Goal: Information Seeking & Learning: Learn about a topic

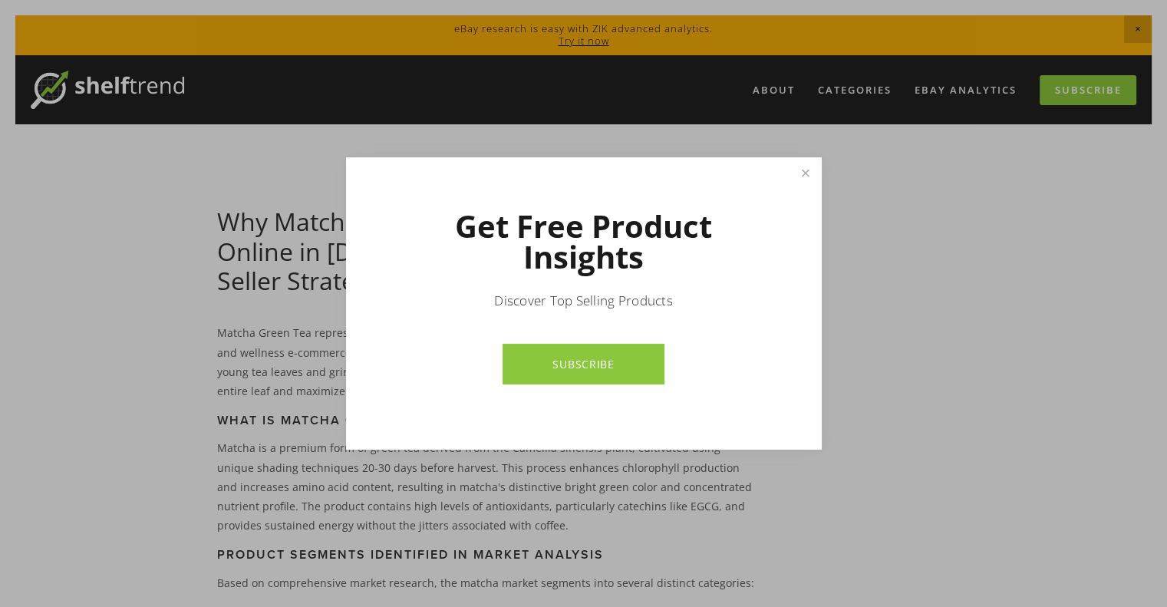
click at [805, 173] on link "Close" at bounding box center [805, 173] width 27 height 27
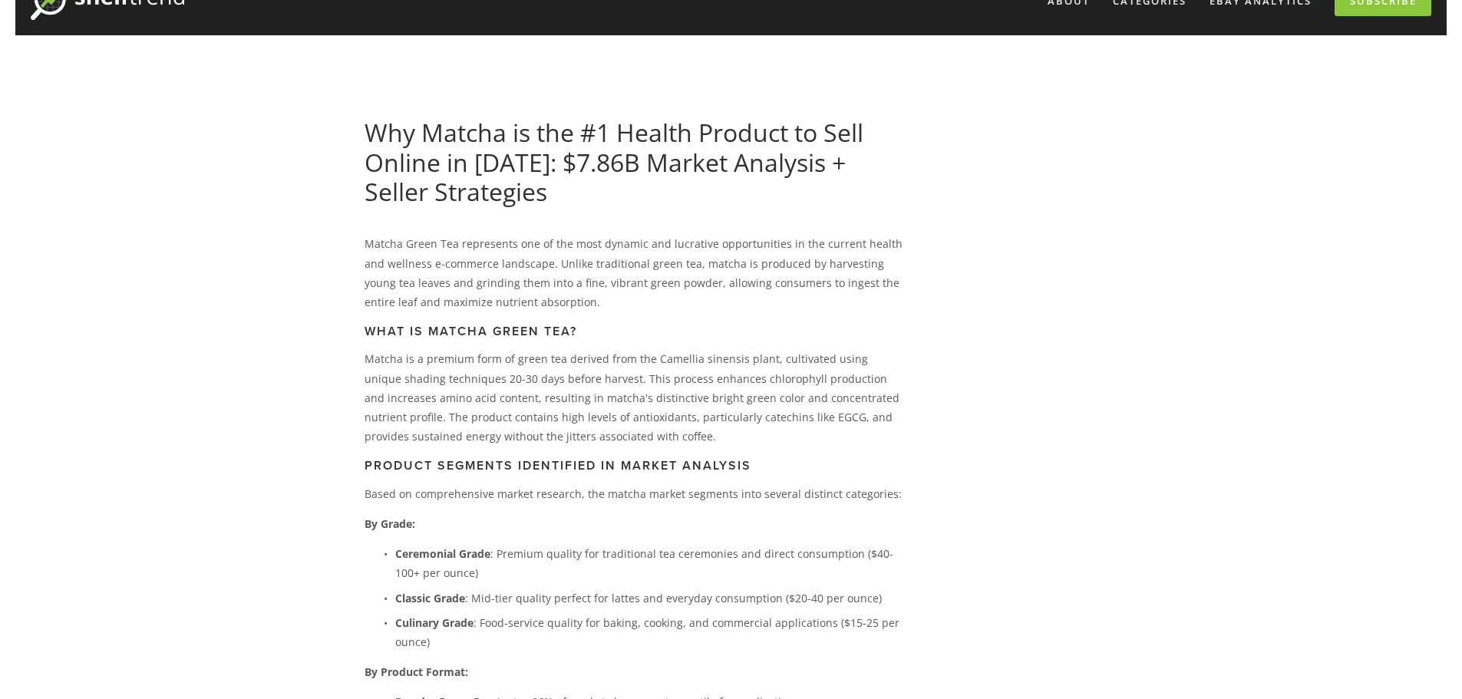
scroll to position [77, 0]
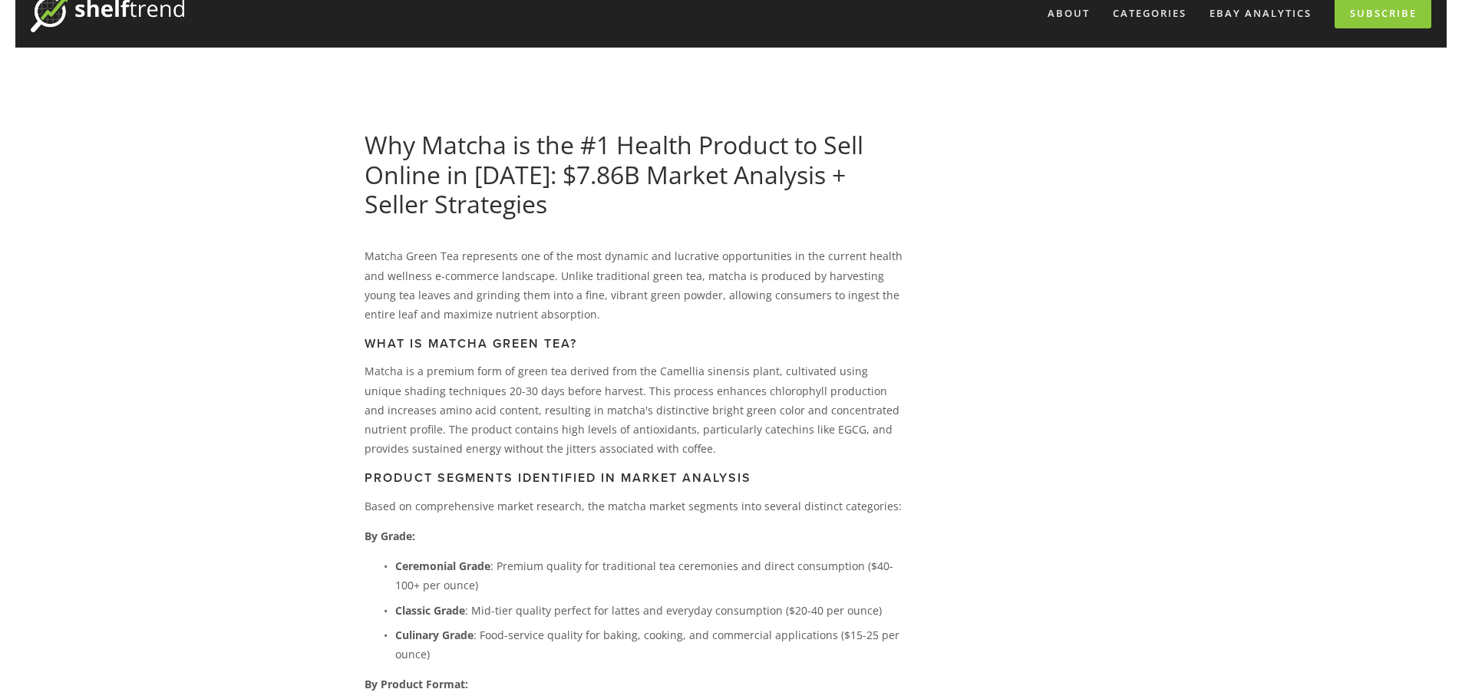
click at [401, 156] on link "Why Matcha is the #1 Health Product to Sell Online in [DATE]: $7.86B Market Ana…" at bounding box center [614, 174] width 499 height 92
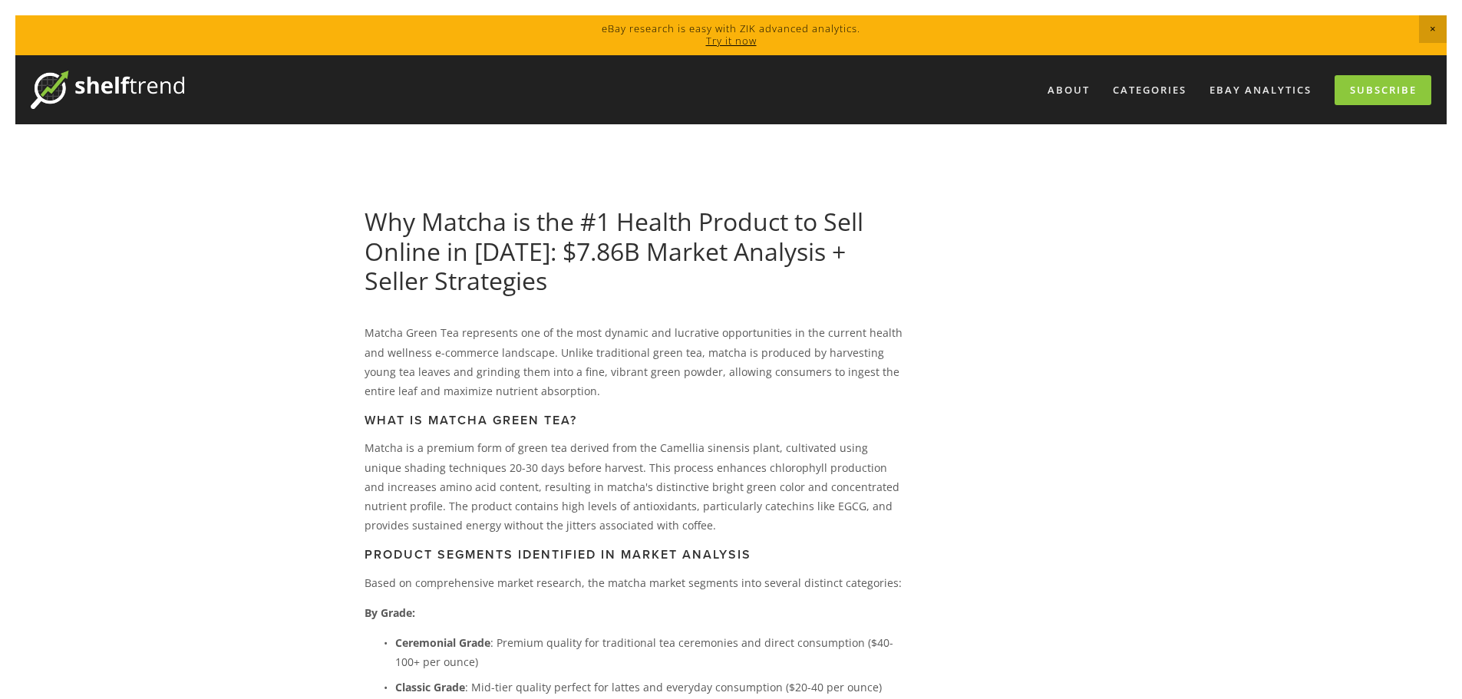
click at [434, 334] on p "Matcha Green Tea represents one of the most dynamic and lucrative opportunities…" at bounding box center [634, 362] width 538 height 78
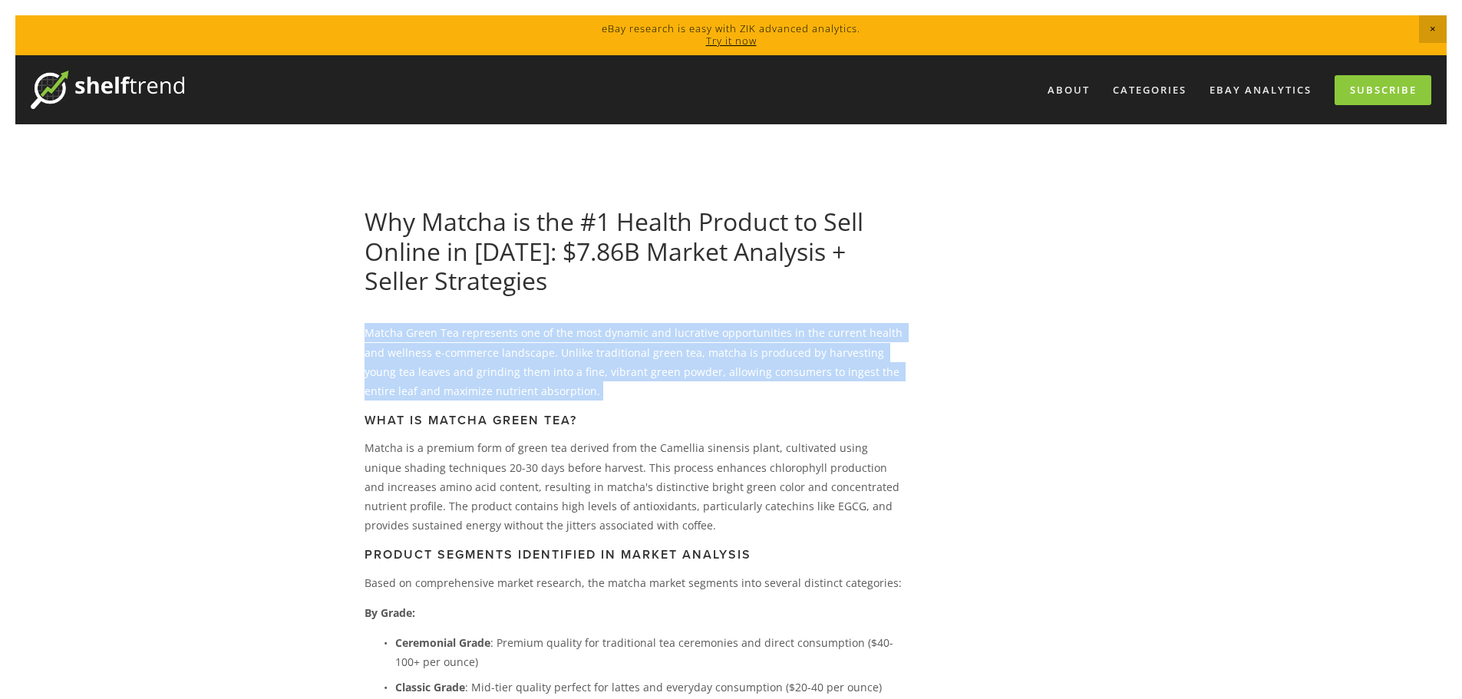
click at [434, 334] on p "Matcha Green Tea represents one of the most dynamic and lucrative opportunities…" at bounding box center [634, 362] width 538 height 78
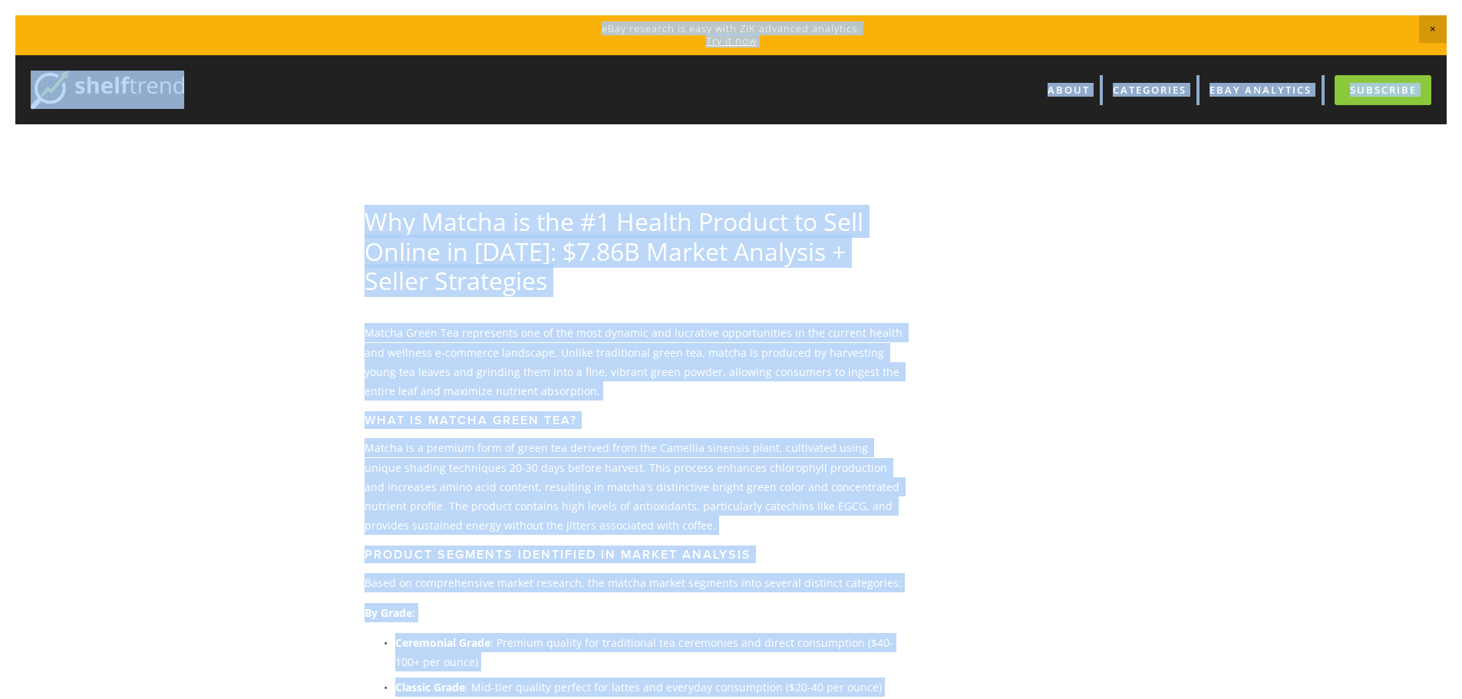
copy body "eBay research is easy with ZIK advanced analytics. Try it now About Categories …"
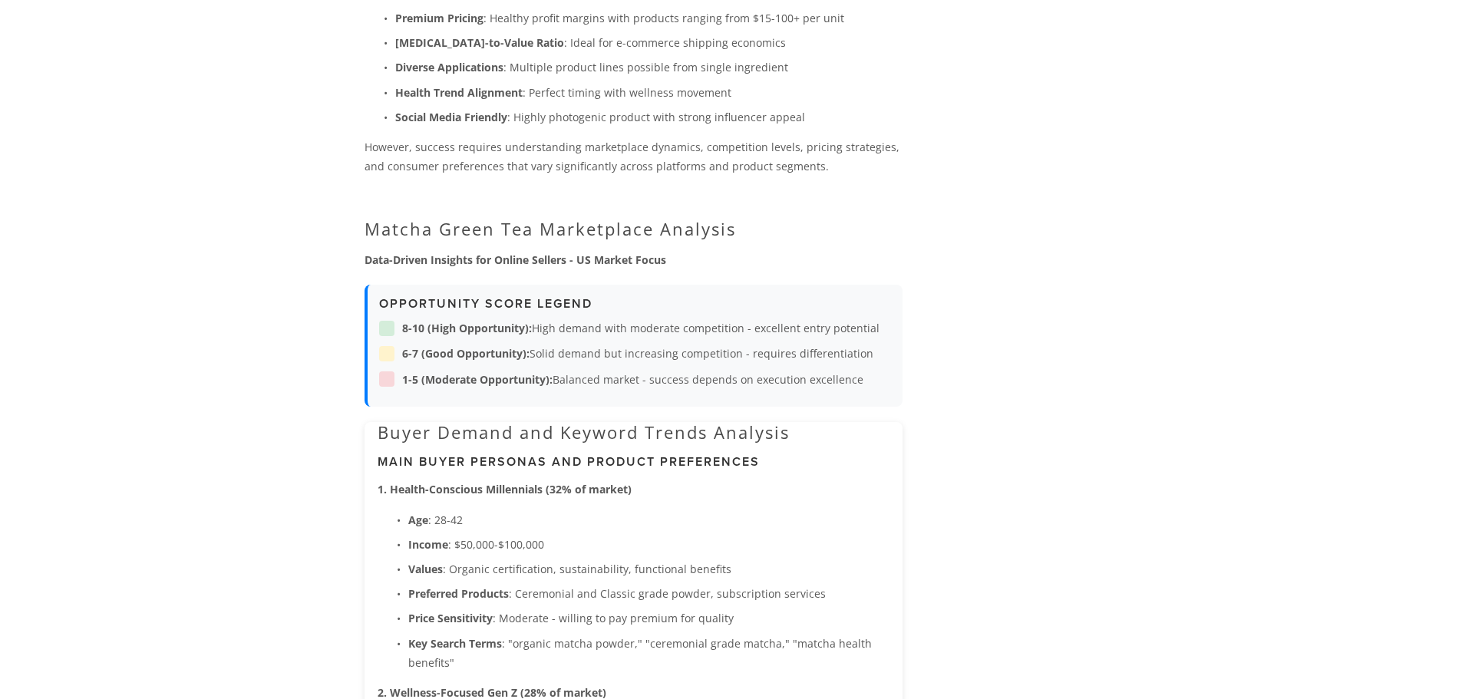
scroll to position [1305, 0]
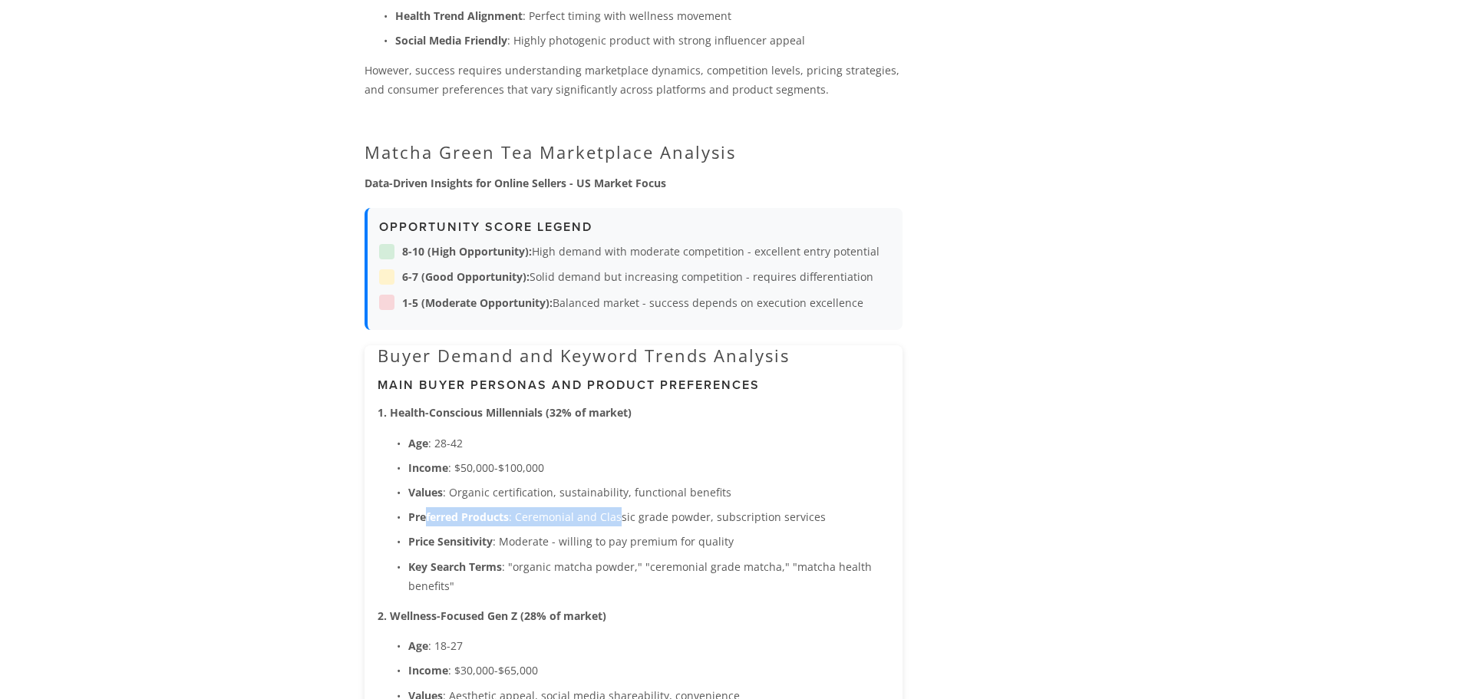
drag, startPoint x: 428, startPoint y: 520, endPoint x: 619, endPoint y: 523, distance: 191.2
click at [619, 523] on p "Preferred Products : Ceremonial and Classic grade powder, subscription services" at bounding box center [648, 516] width 481 height 19
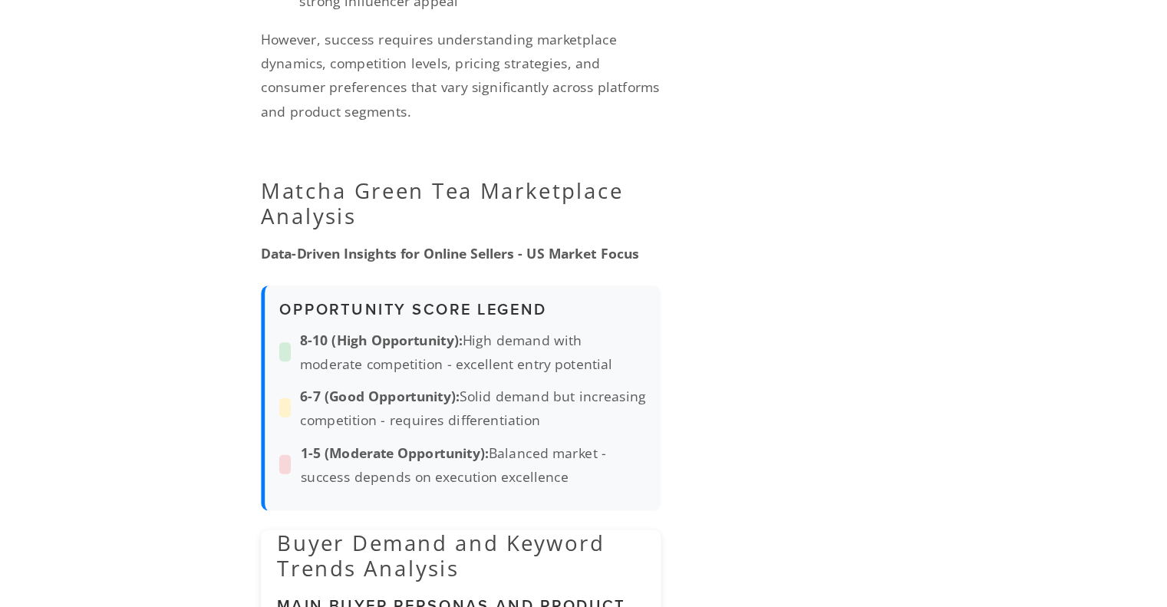
scroll to position [1383, 0]
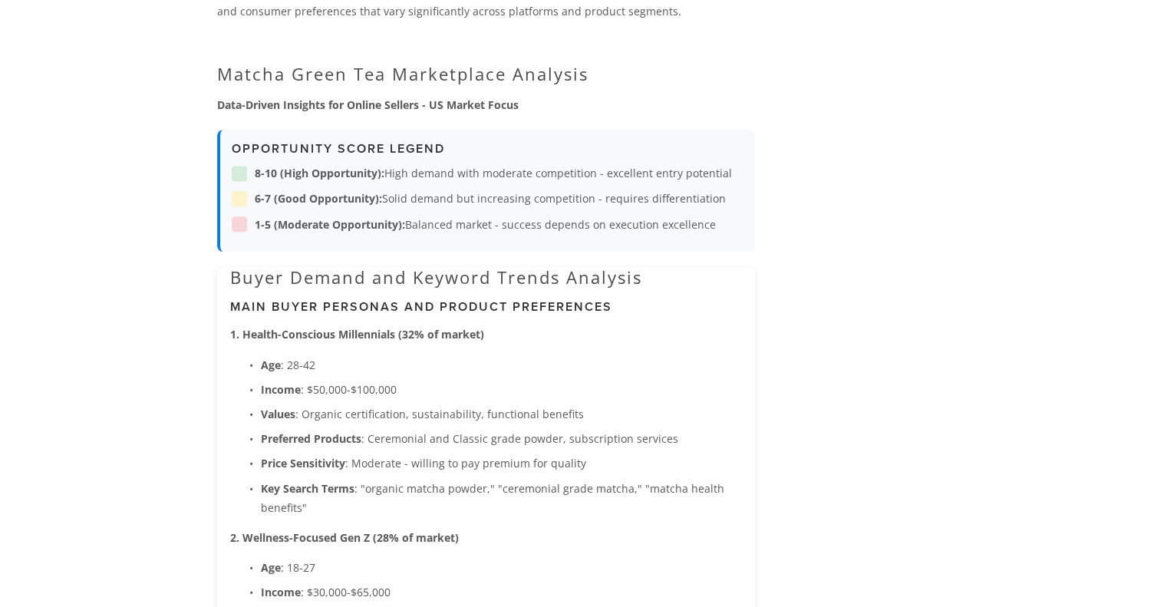
drag, startPoint x: 349, startPoint y: 457, endPoint x: 577, endPoint y: 470, distance: 228.3
click at [577, 470] on p "Price Sensitivity : Moderate - willing to pay premium for quality" at bounding box center [501, 463] width 481 height 19
click at [574, 470] on p "Price Sensitivity : Moderate - willing to pay premium for quality" at bounding box center [501, 463] width 481 height 19
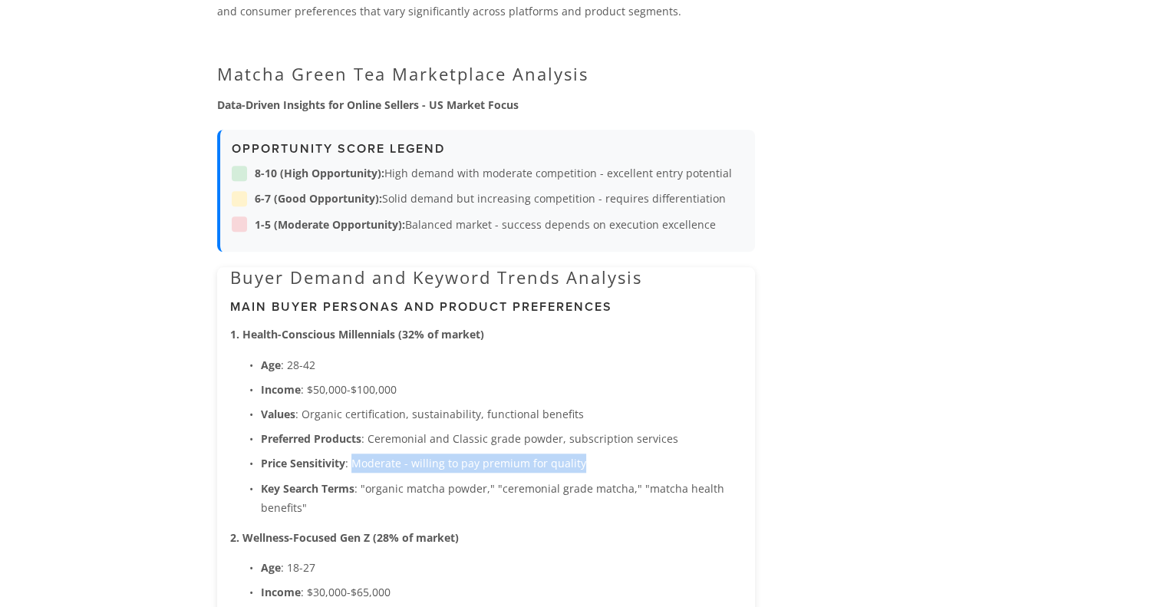
drag, startPoint x: 581, startPoint y: 464, endPoint x: 354, endPoint y: 467, distance: 227.2
click at [354, 467] on p "Price Sensitivity : Moderate - willing to pay premium for quality" at bounding box center [501, 463] width 481 height 19
copy p "Moderate - willing to pay premium for quality"
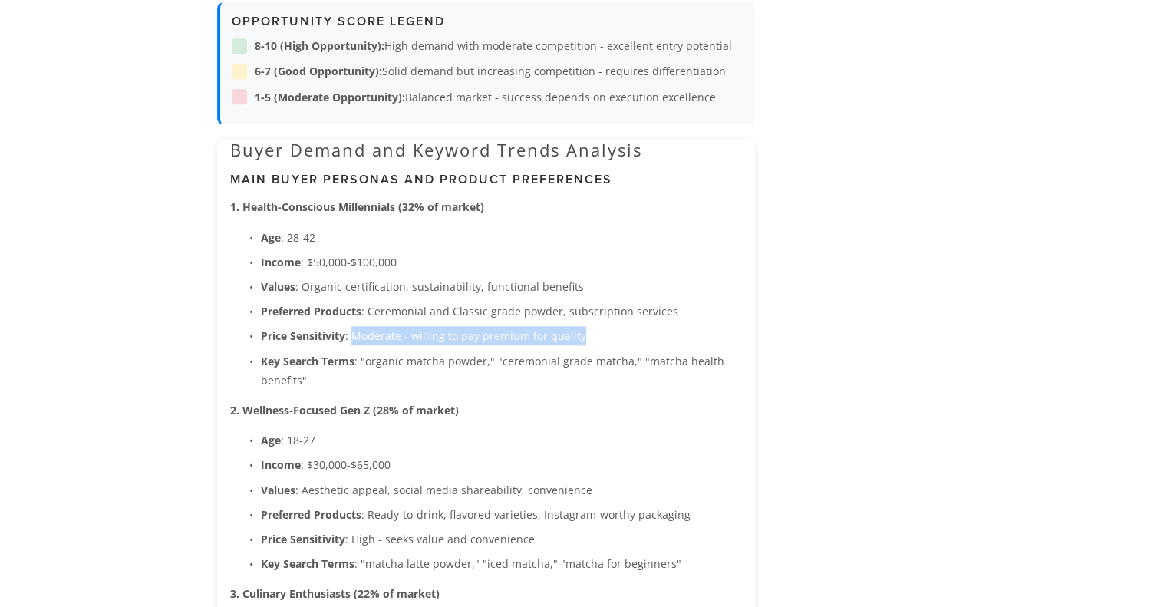
scroll to position [1537, 0]
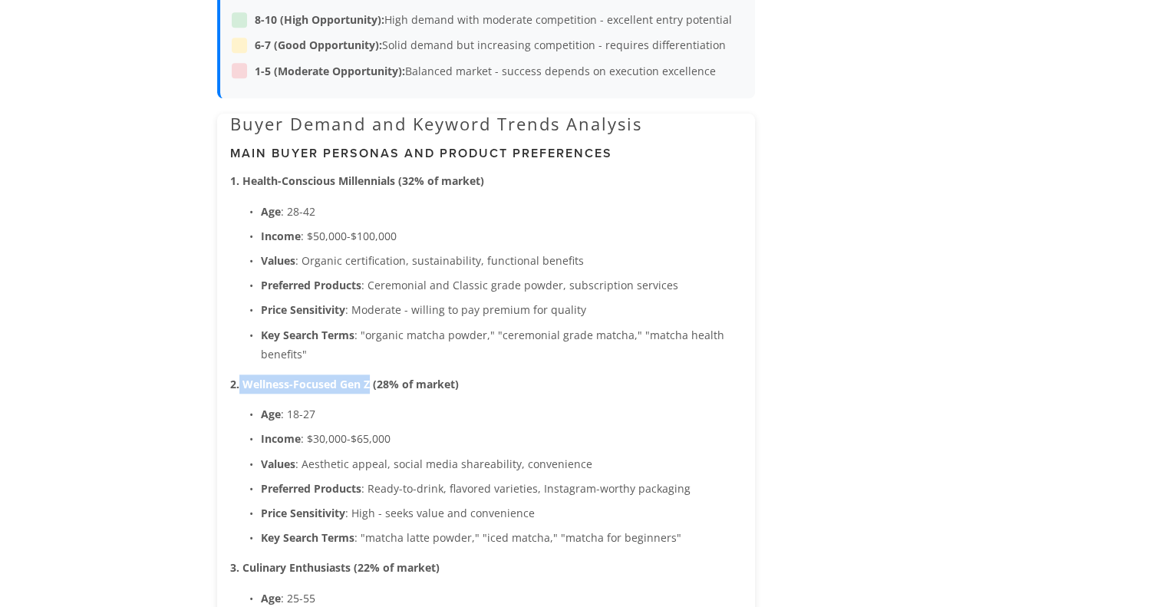
drag, startPoint x: 368, startPoint y: 381, endPoint x: 239, endPoint y: 365, distance: 129.9
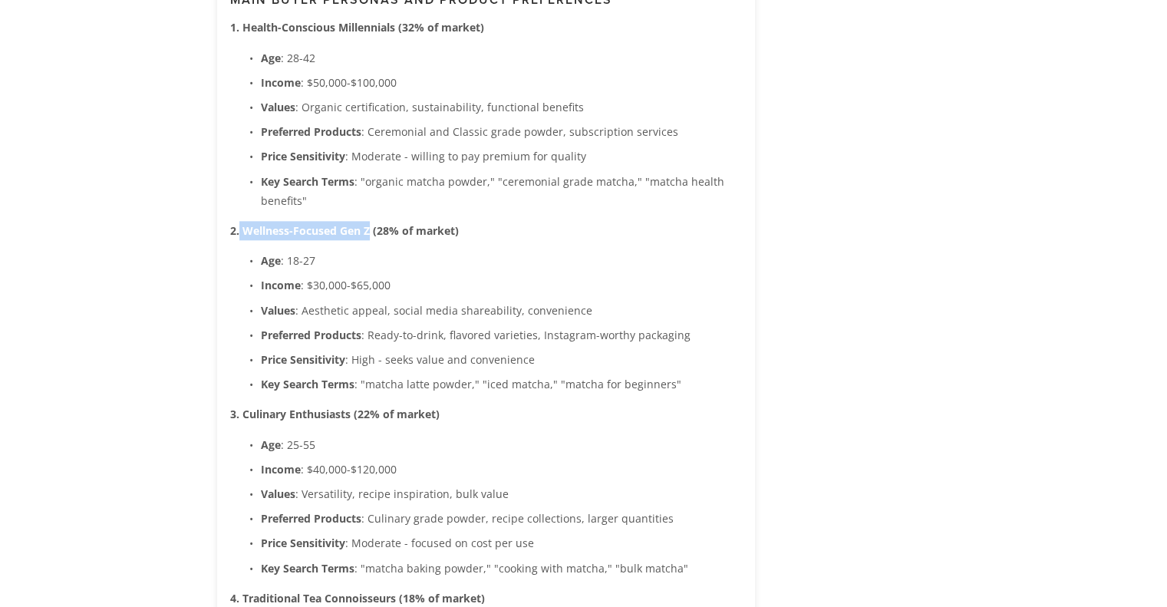
scroll to position [1844, 0]
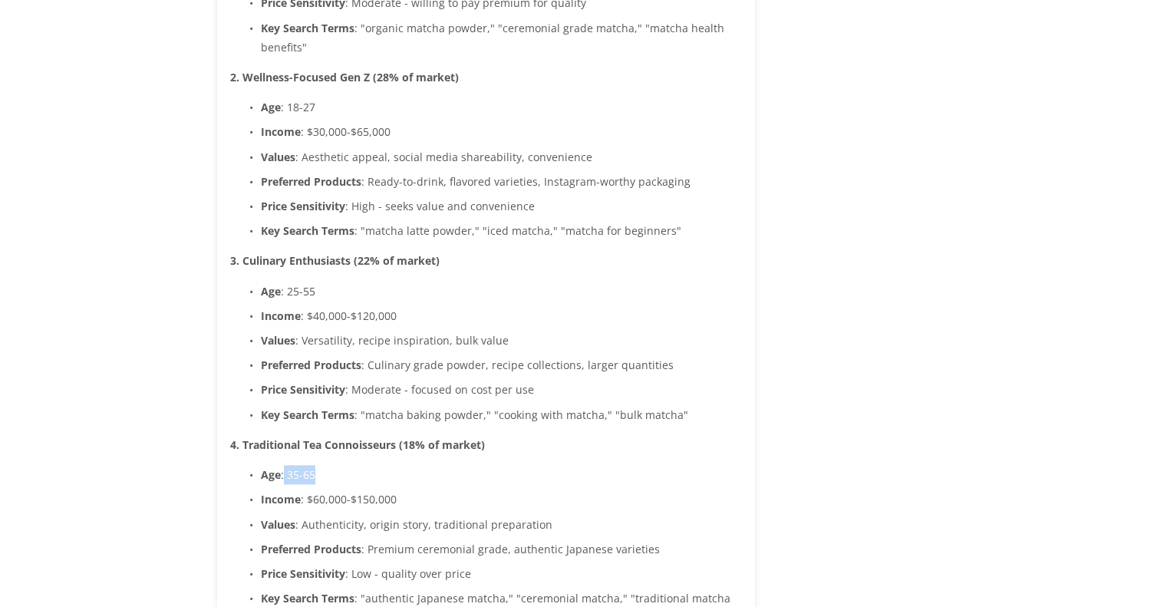
drag, startPoint x: 284, startPoint y: 474, endPoint x: 315, endPoint y: 472, distance: 30.8
click at [315, 472] on p "Age : 35-65" at bounding box center [501, 474] width 481 height 19
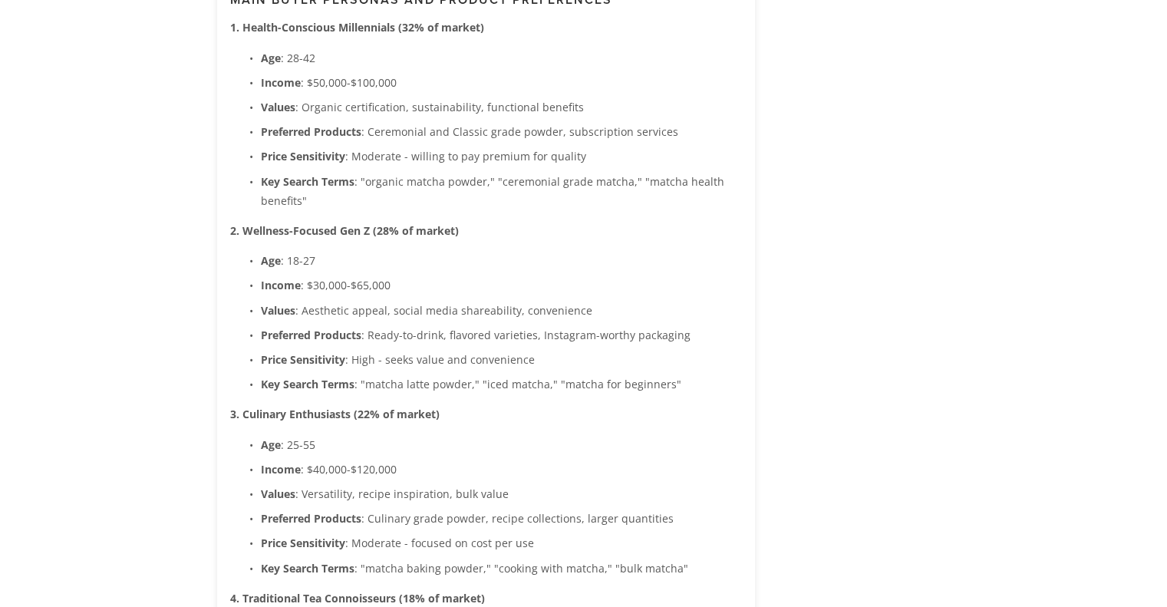
scroll to position [1613, 0]
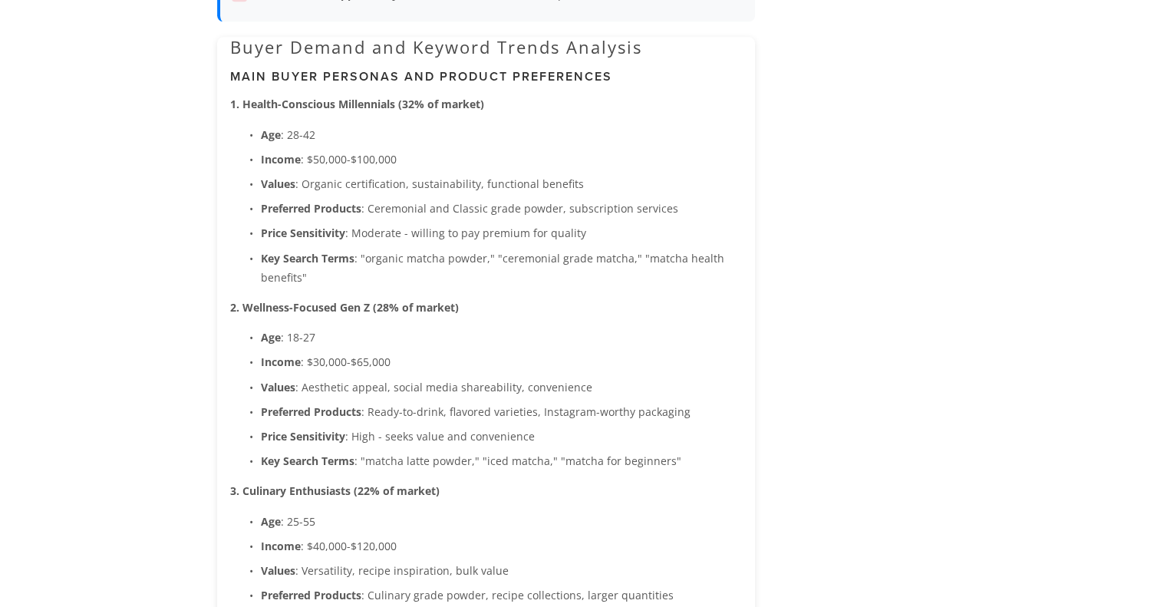
drag, startPoint x: 537, startPoint y: 428, endPoint x: 529, endPoint y: 430, distance: 8.6
click at [531, 430] on p "Price Sensitivity : High - seeks value and convenience" at bounding box center [501, 436] width 481 height 19
click at [414, 447] on ul "Age : 18-27 Income : $30,000-$65,000 Values : Aesthetic appeal, social media sh…" at bounding box center [486, 399] width 512 height 143
click at [527, 432] on p "Price Sensitivity : High - seeks value and convenience" at bounding box center [501, 436] width 481 height 19
drag, startPoint x: 531, startPoint y: 432, endPoint x: 353, endPoint y: 438, distance: 178.2
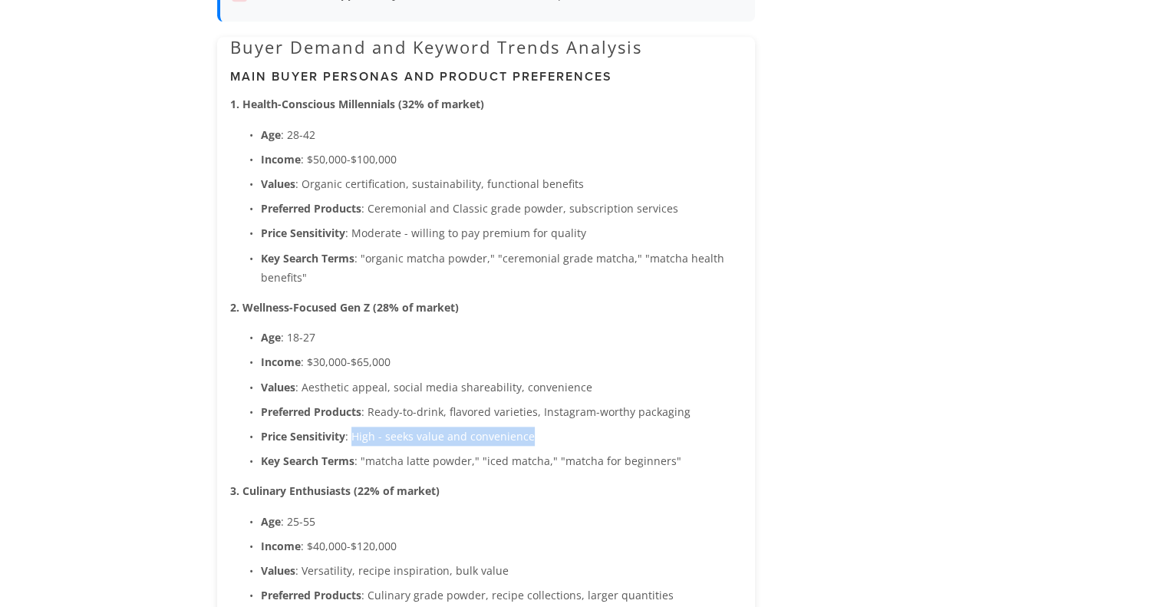
click at [353, 438] on p "Price Sensitivity : High - seeks value and convenience" at bounding box center [501, 436] width 481 height 19
copy p "High - seeks value and convenience"
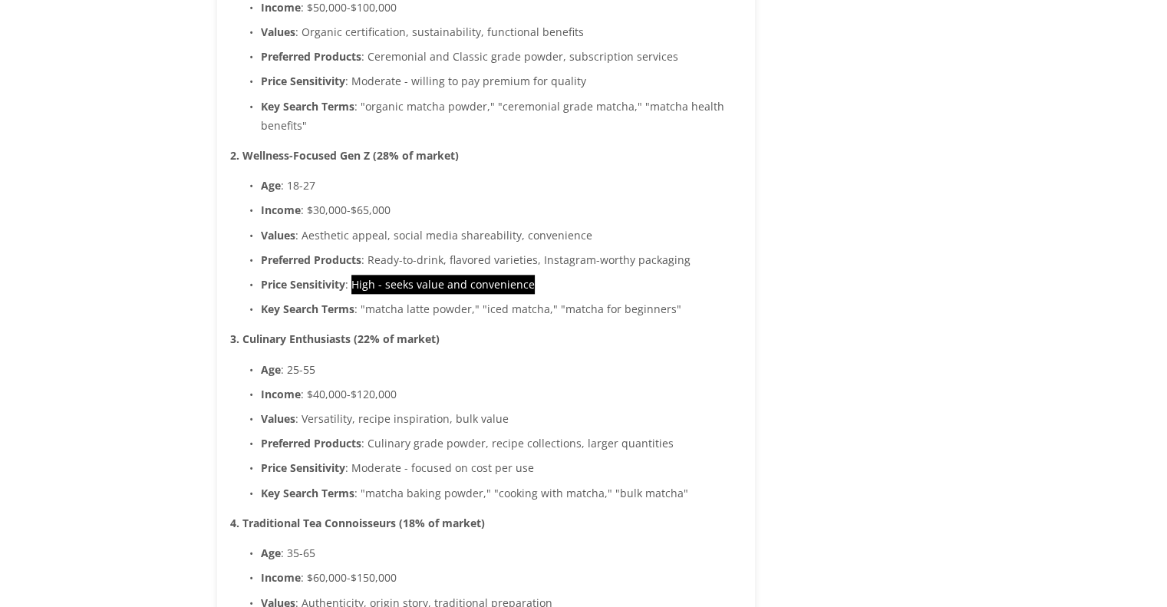
scroll to position [1767, 0]
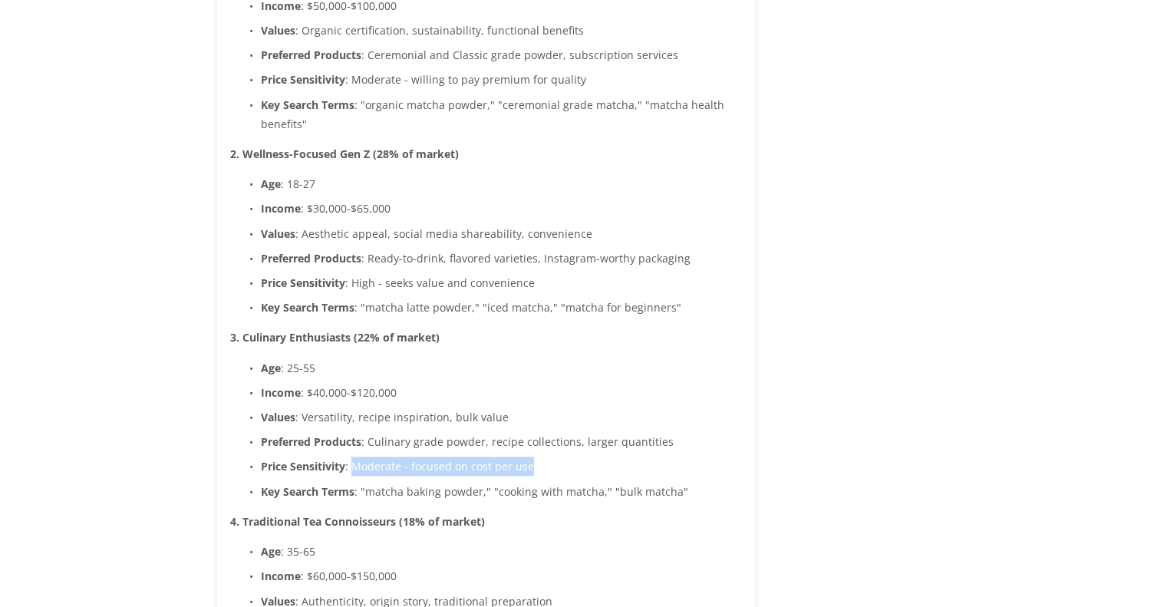
drag, startPoint x: 534, startPoint y: 466, endPoint x: 353, endPoint y: 457, distance: 181.3
click at [353, 457] on p "Price Sensitivity : Moderate - focused on cost per use" at bounding box center [501, 466] width 481 height 19
copy p "Moderate - focused on cost per use"
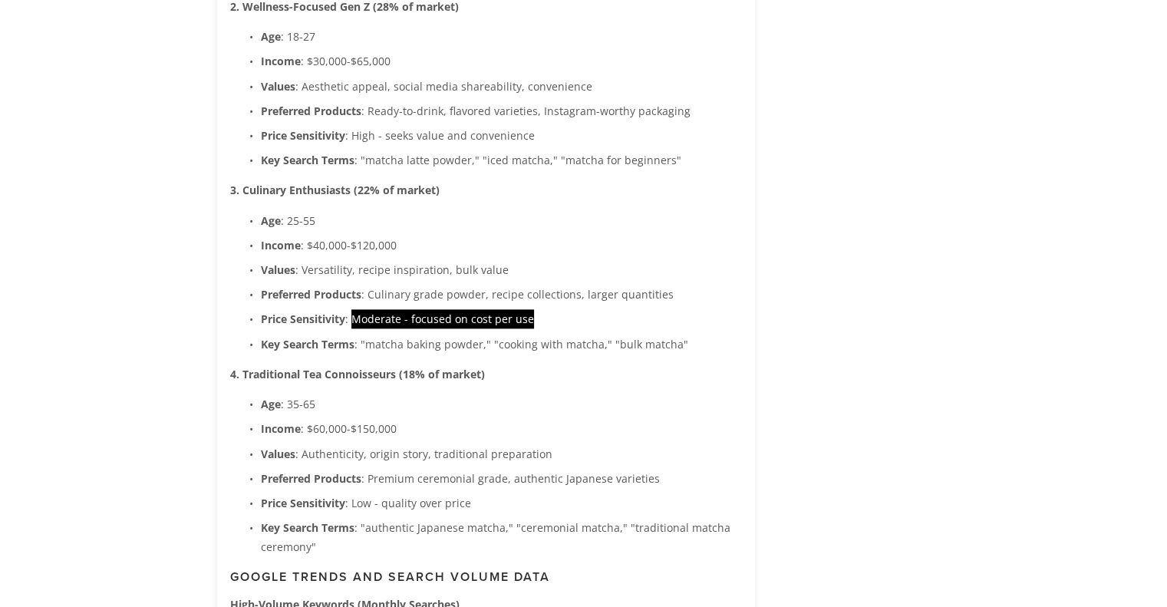
scroll to position [1920, 0]
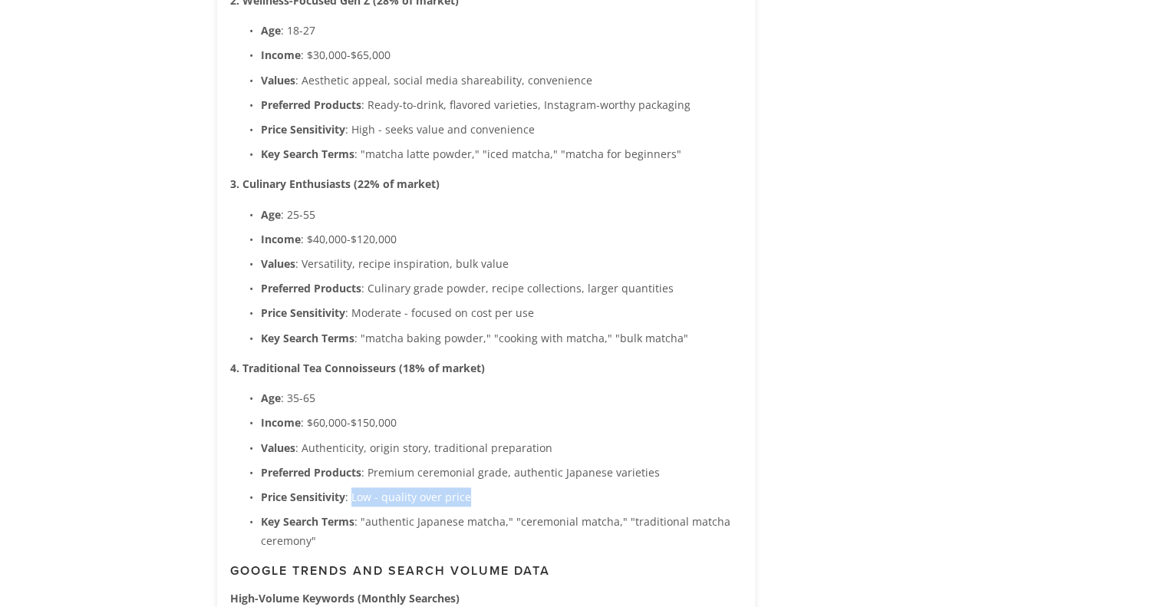
drag, startPoint x: 352, startPoint y: 495, endPoint x: 496, endPoint y: 498, distance: 144.3
click at [496, 498] on p "Price Sensitivity : Low - quality over price" at bounding box center [501, 496] width 481 height 19
copy p "Low - quality over price"
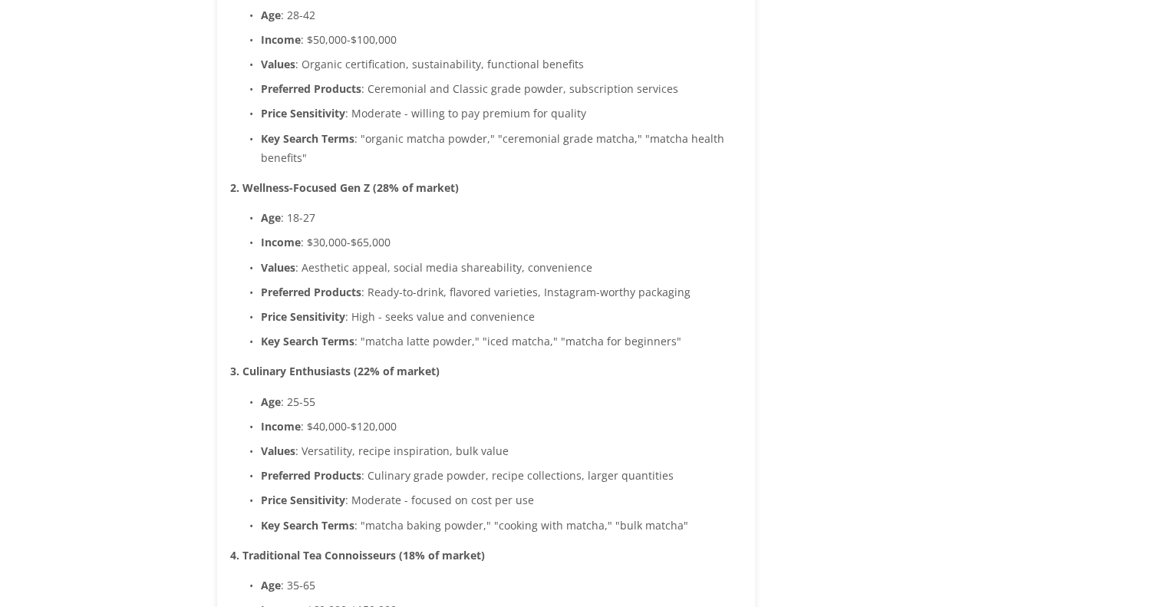
scroll to position [1690, 0]
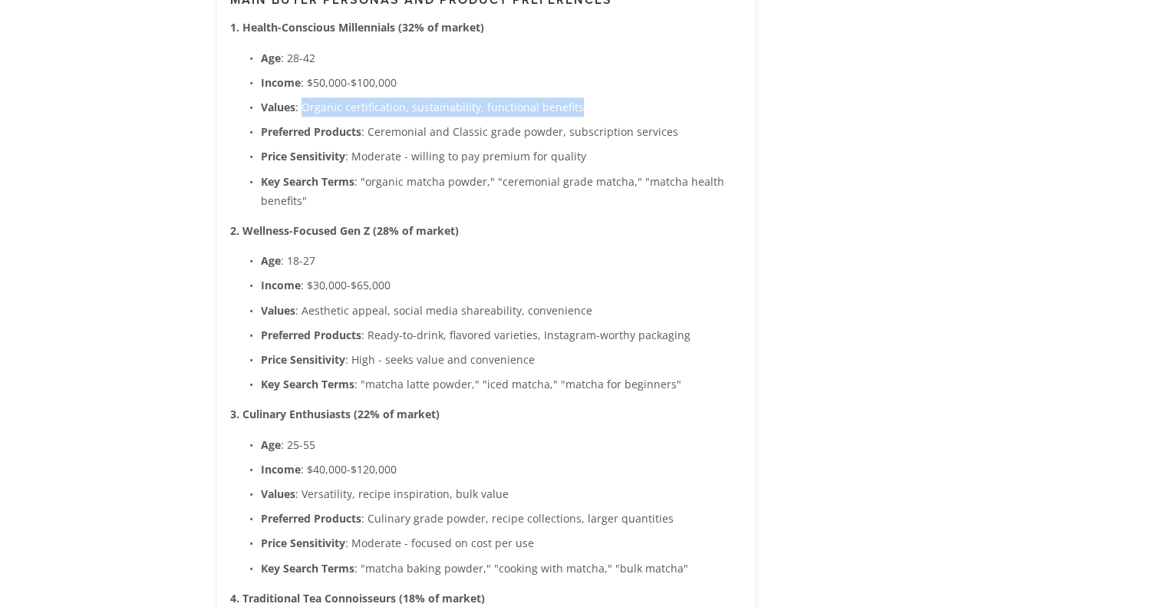
drag, startPoint x: 301, startPoint y: 107, endPoint x: 625, endPoint y: 107, distance: 323.9
click at [625, 107] on p "Values : Organic certification, sustainability, functional benefits" at bounding box center [501, 106] width 481 height 19
copy p "Organic certification, sustainability, functional benefits"
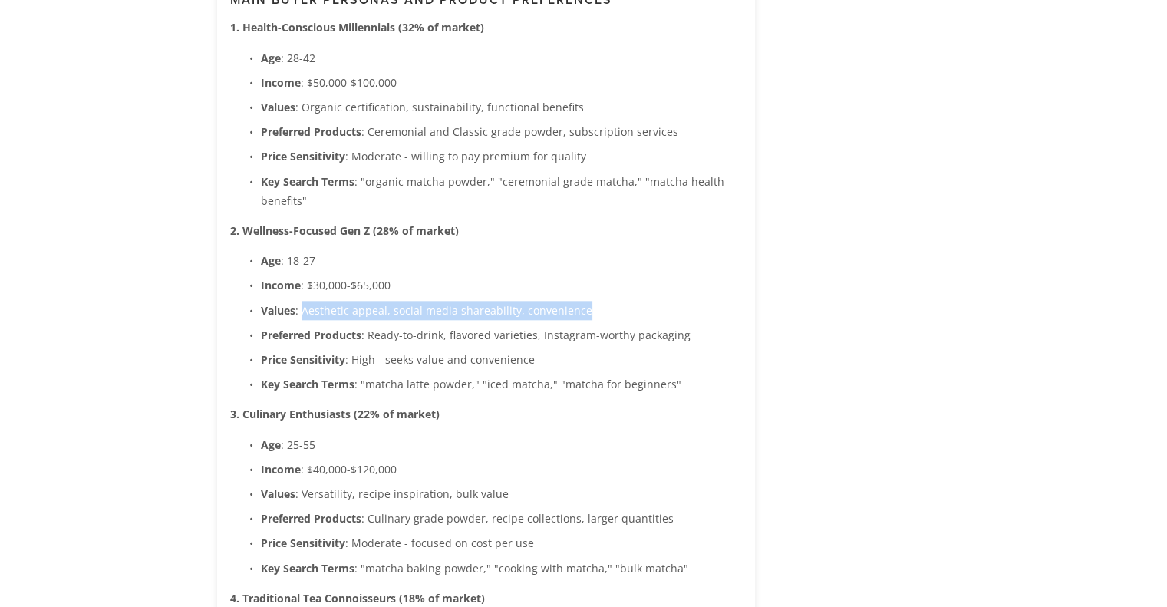
drag, startPoint x: 304, startPoint y: 305, endPoint x: 600, endPoint y: 305, distance: 296.3
click at [600, 305] on p "Values : Aesthetic appeal, social media shareability, convenience" at bounding box center [501, 310] width 481 height 19
copy p "Aesthetic appeal, social media shareability, convenience"
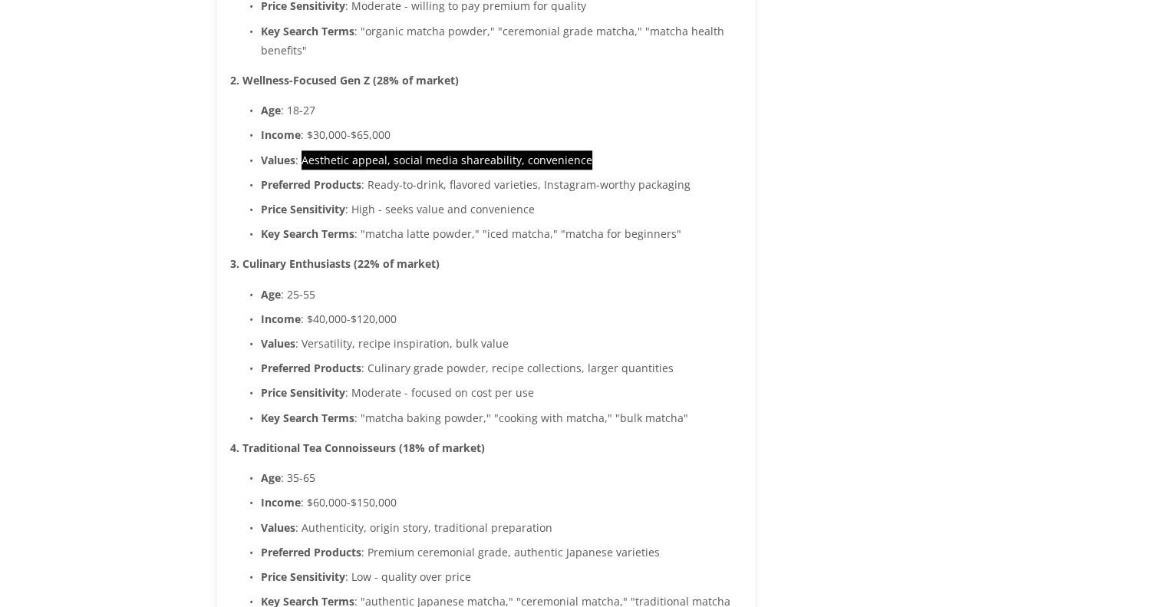
scroll to position [1844, 0]
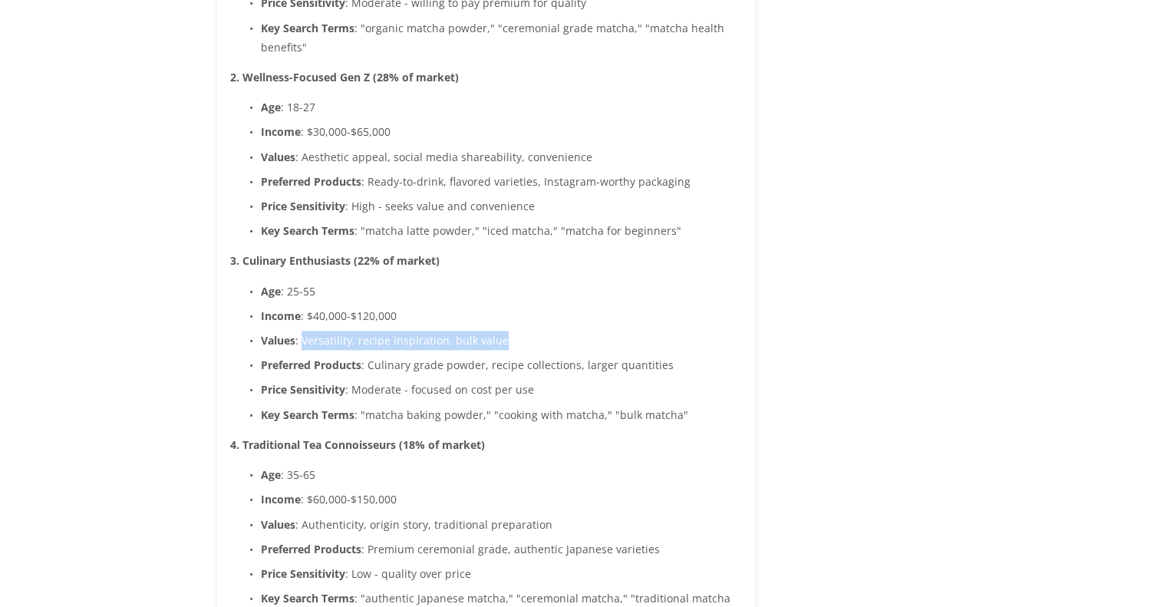
drag, startPoint x: 302, startPoint y: 336, endPoint x: 563, endPoint y: 341, distance: 261.0
click at [563, 341] on p "Values : Versatility, recipe inspiration, bulk value" at bounding box center [501, 340] width 481 height 19
copy p "Versatility, recipe inspiration, bulk value"
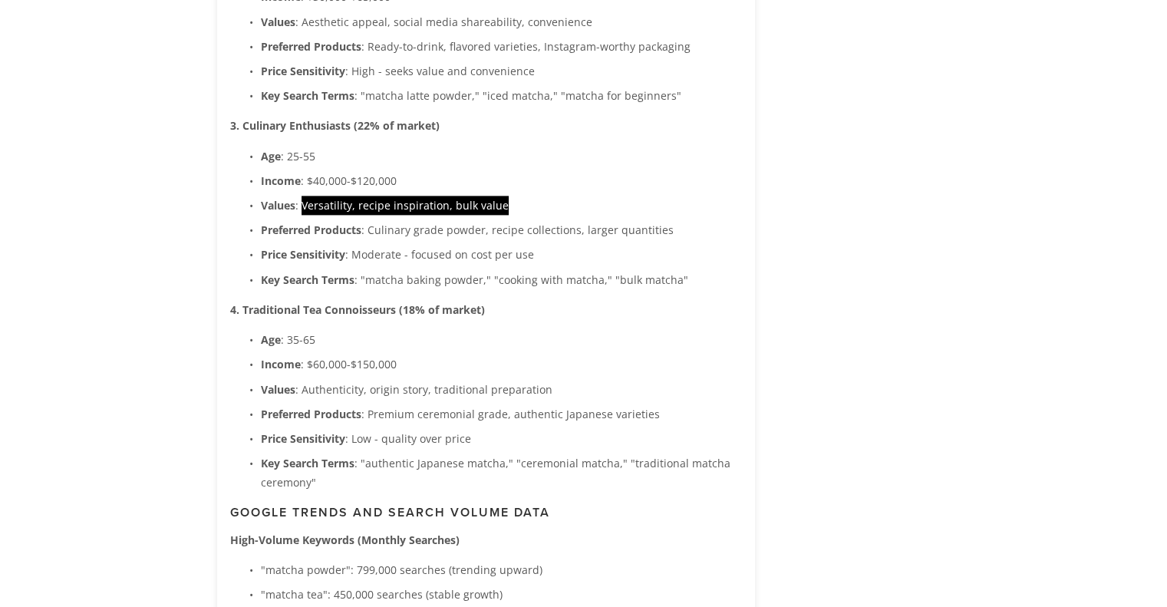
scroll to position [1997, 0]
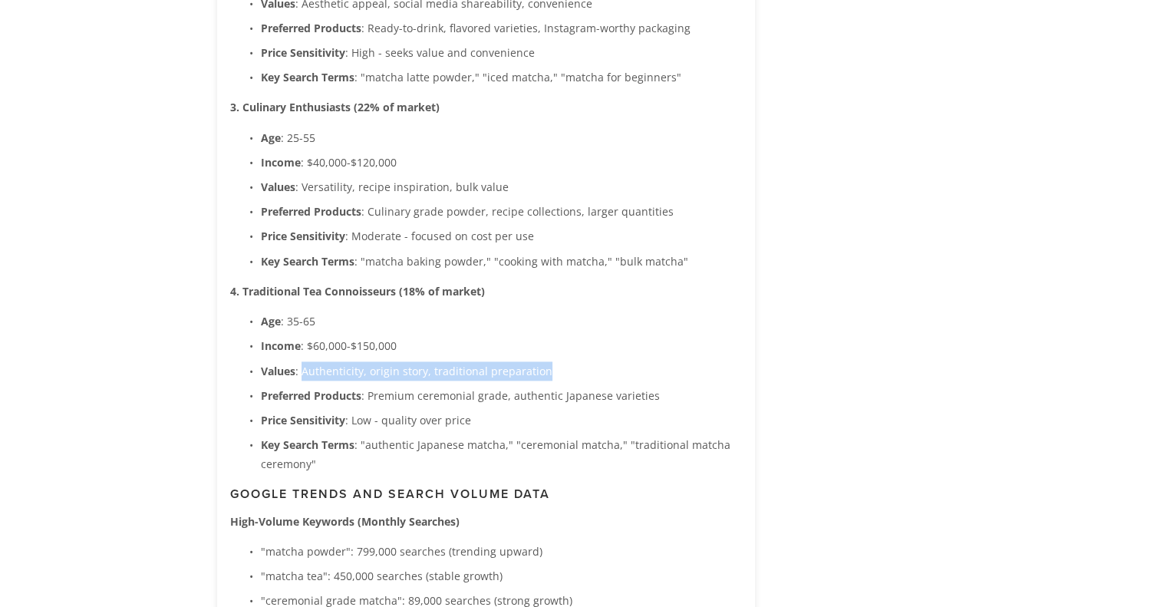
drag, startPoint x: 300, startPoint y: 365, endPoint x: 562, endPoint y: 372, distance: 261.8
click at [562, 372] on p "Values : Authenticity, origin story, traditional preparation" at bounding box center [501, 371] width 481 height 19
copy p "Authenticity, origin story, traditional preparation"
